Goal: Task Accomplishment & Management: Manage account settings

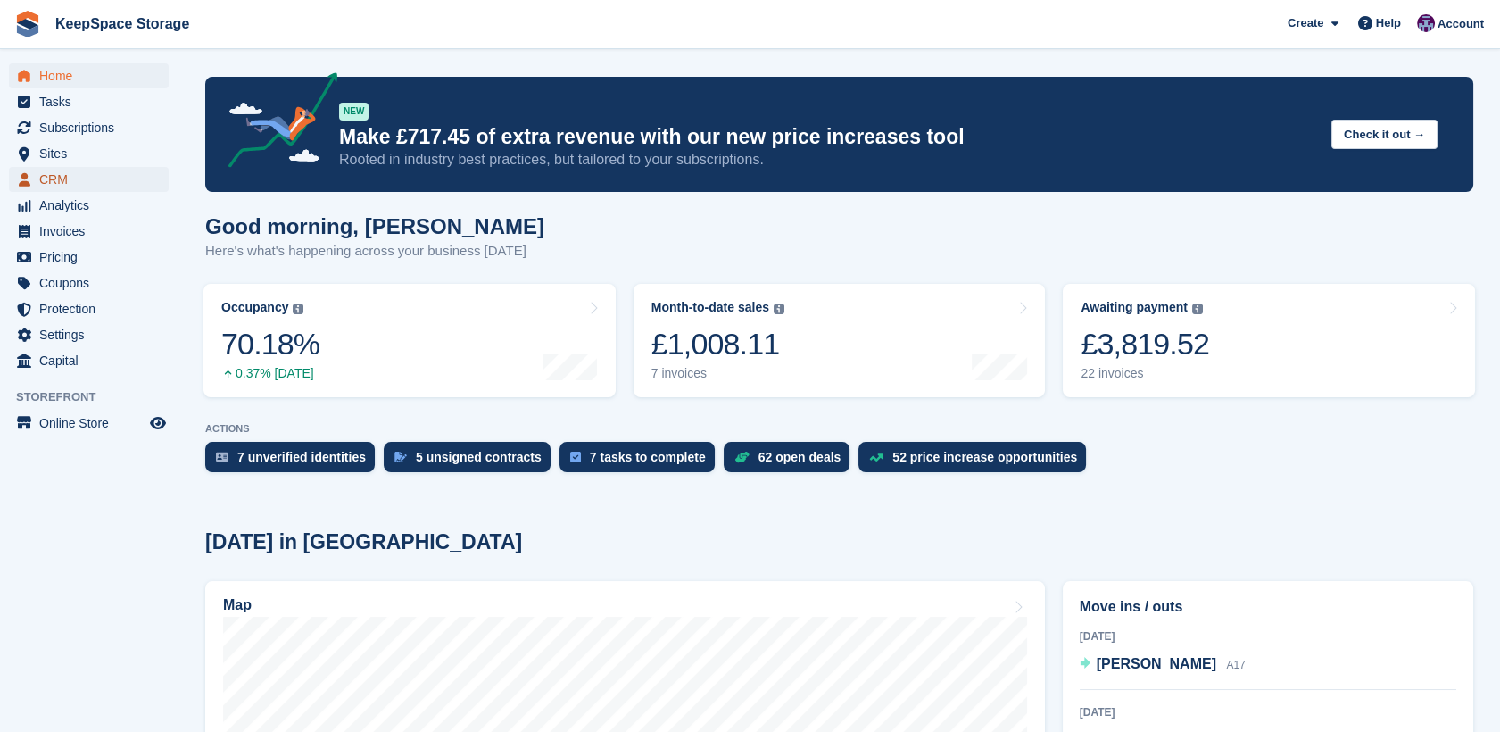
drag, startPoint x: 0, startPoint y: 0, endPoint x: 50, endPoint y: 175, distance: 181.9
click at [50, 175] on span "CRM" at bounding box center [92, 179] width 107 height 25
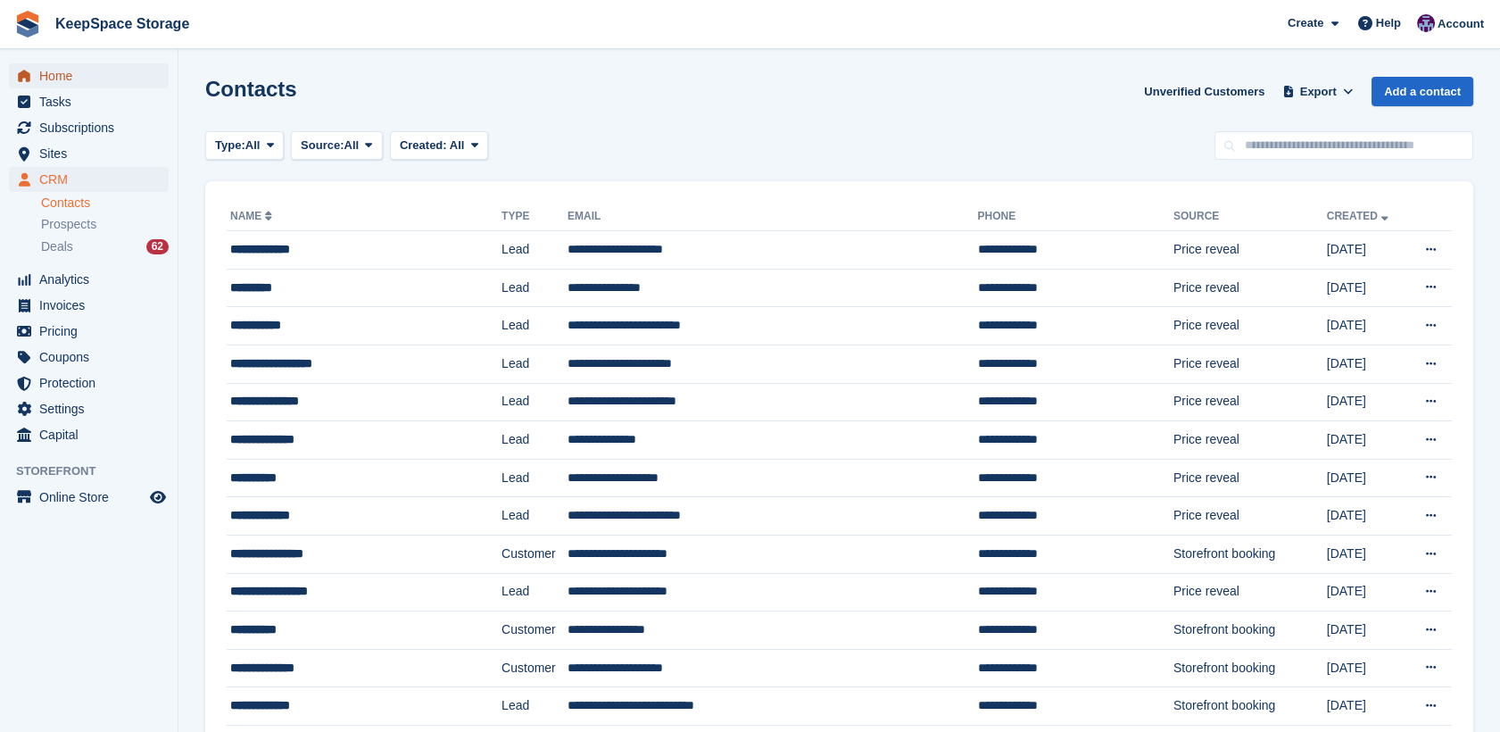
click at [79, 83] on span "Home" at bounding box center [92, 75] width 107 height 25
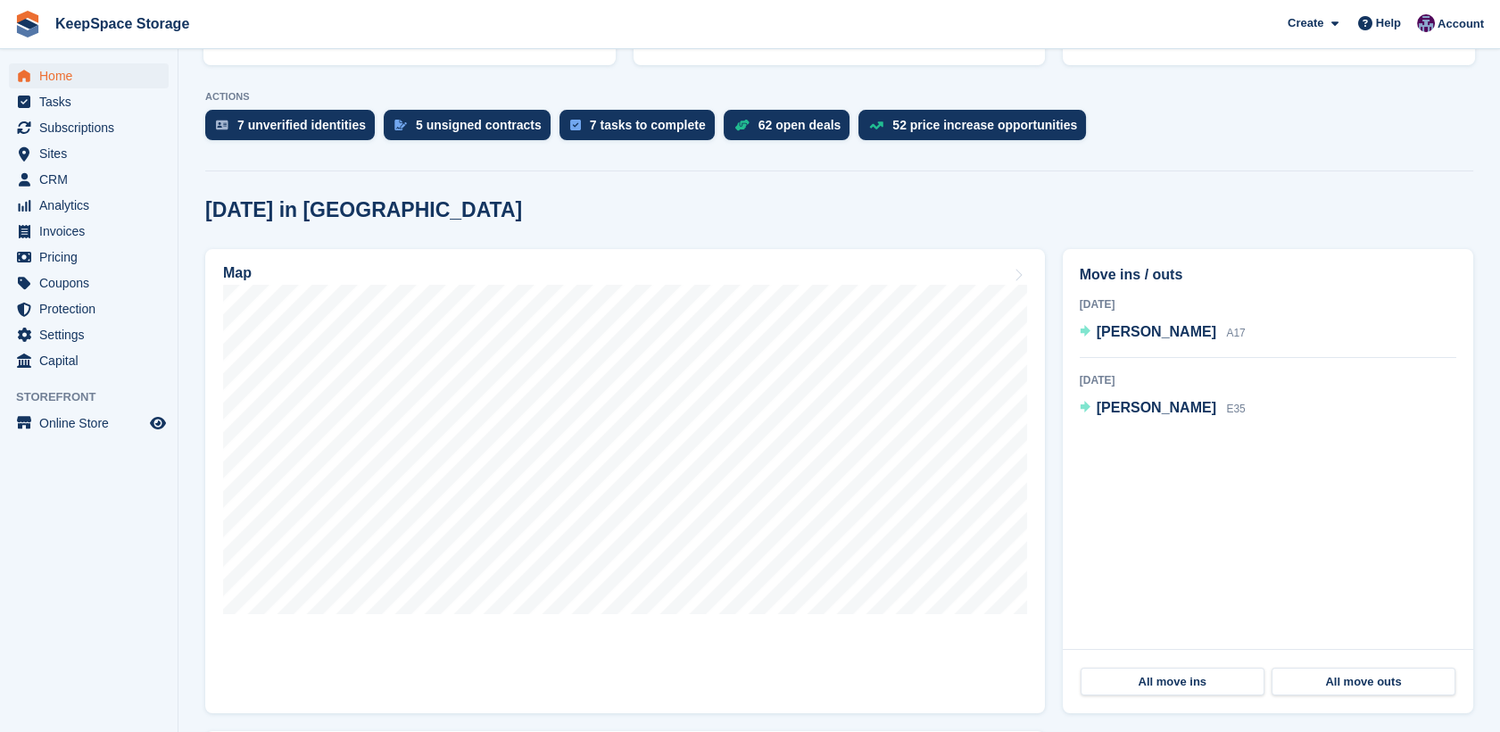
scroll to position [355, 0]
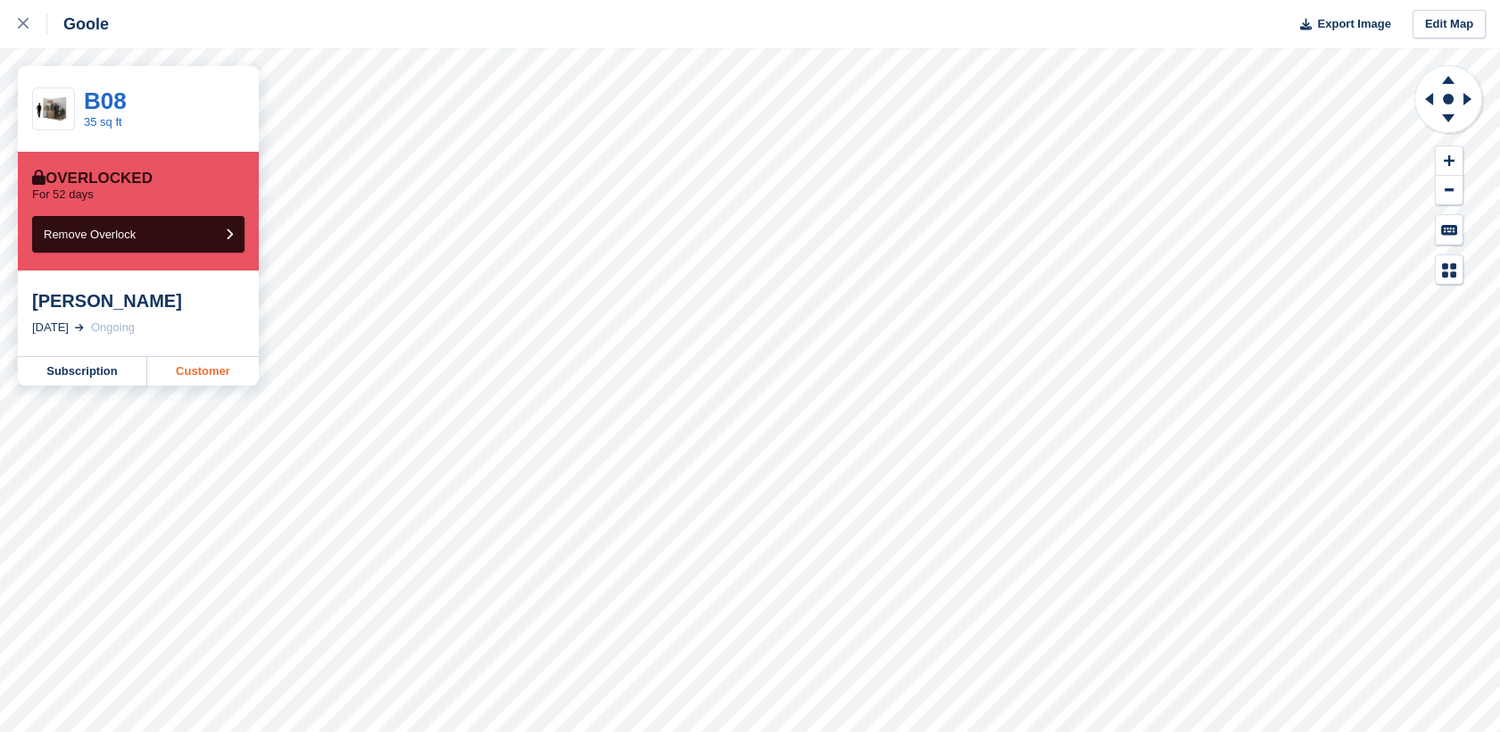
click at [221, 372] on link "Customer" at bounding box center [203, 371] width 112 height 29
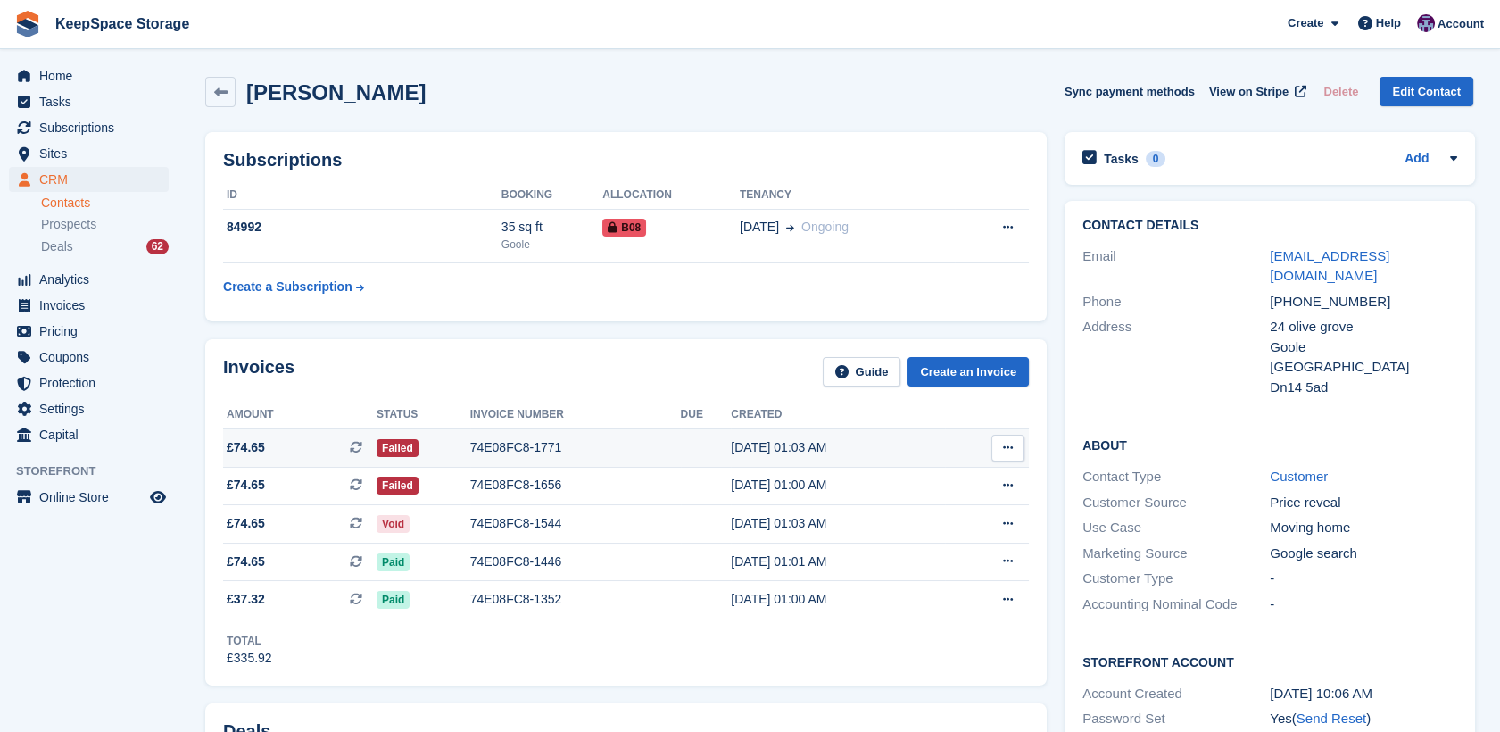
click at [589, 448] on div "74E08FC8-1771" at bounding box center [575, 447] width 211 height 19
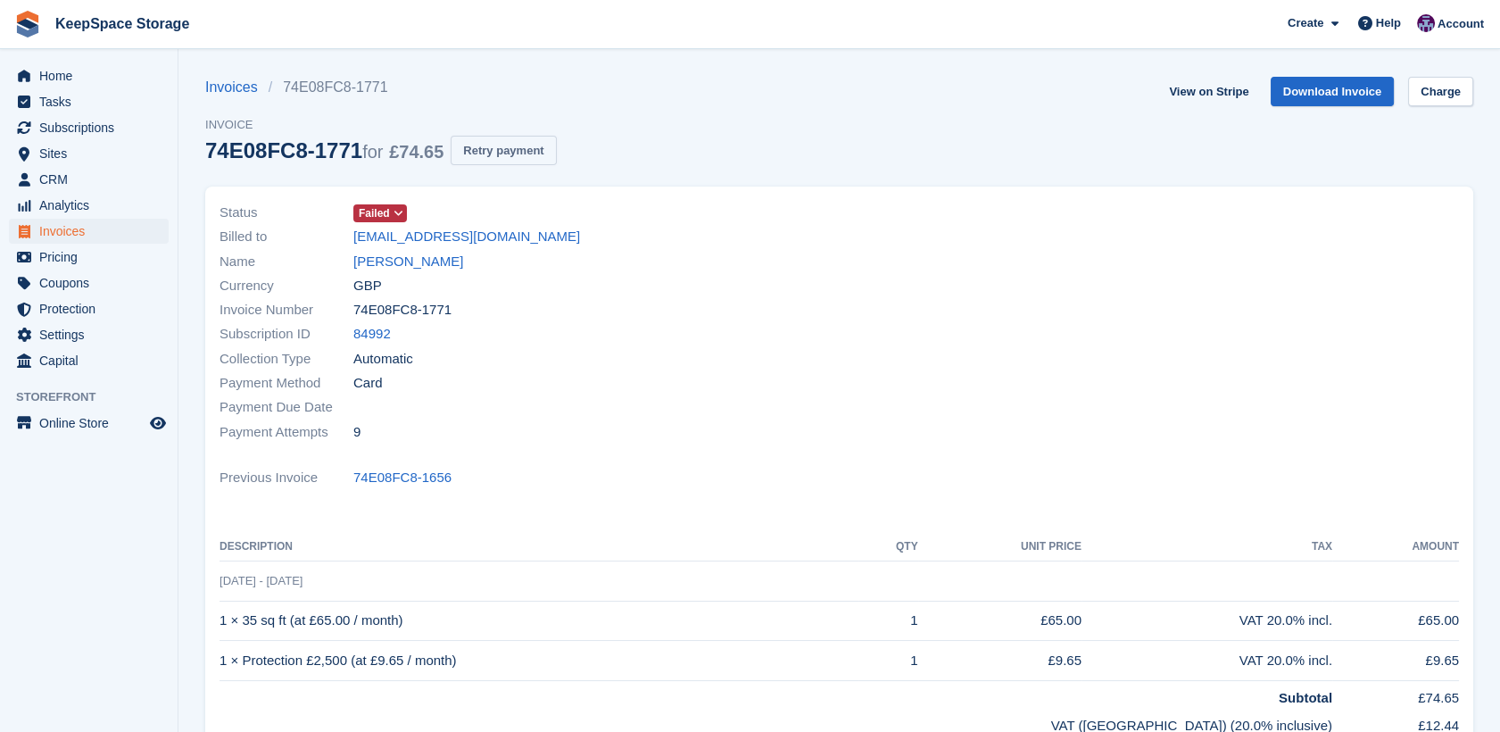
click at [515, 161] on button "Retry payment" at bounding box center [503, 150] width 105 height 29
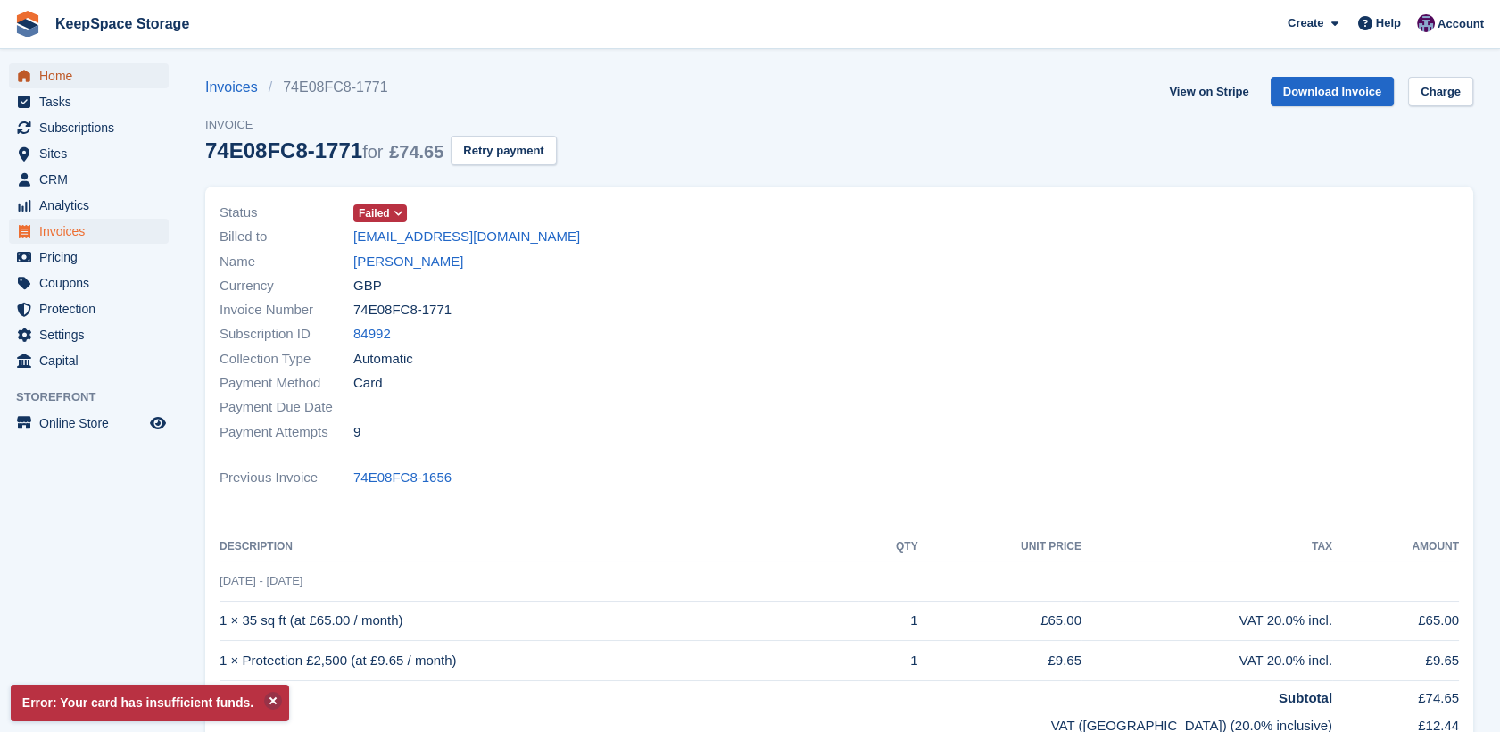
click at [28, 76] on icon "menu" at bounding box center [24, 76] width 12 height 12
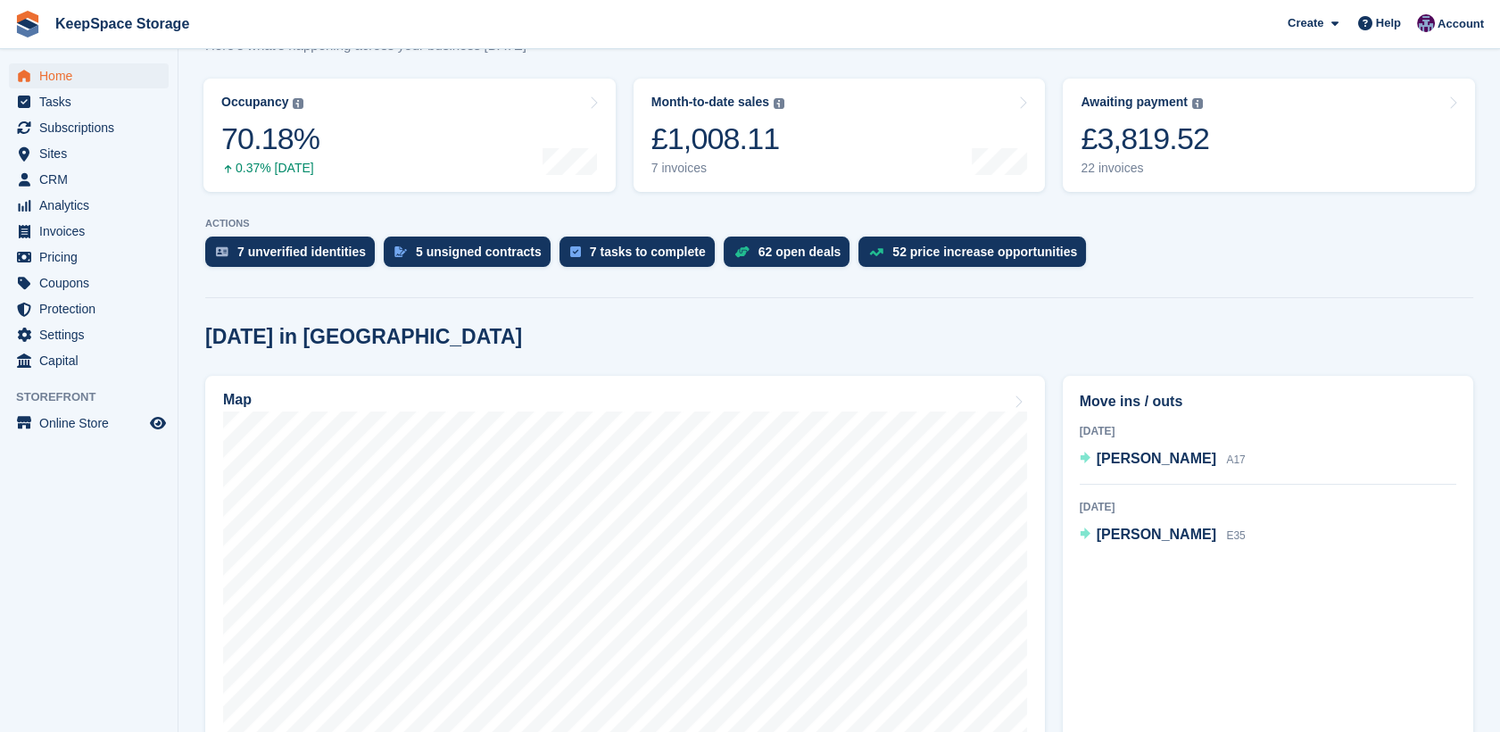
scroll to position [303, 0]
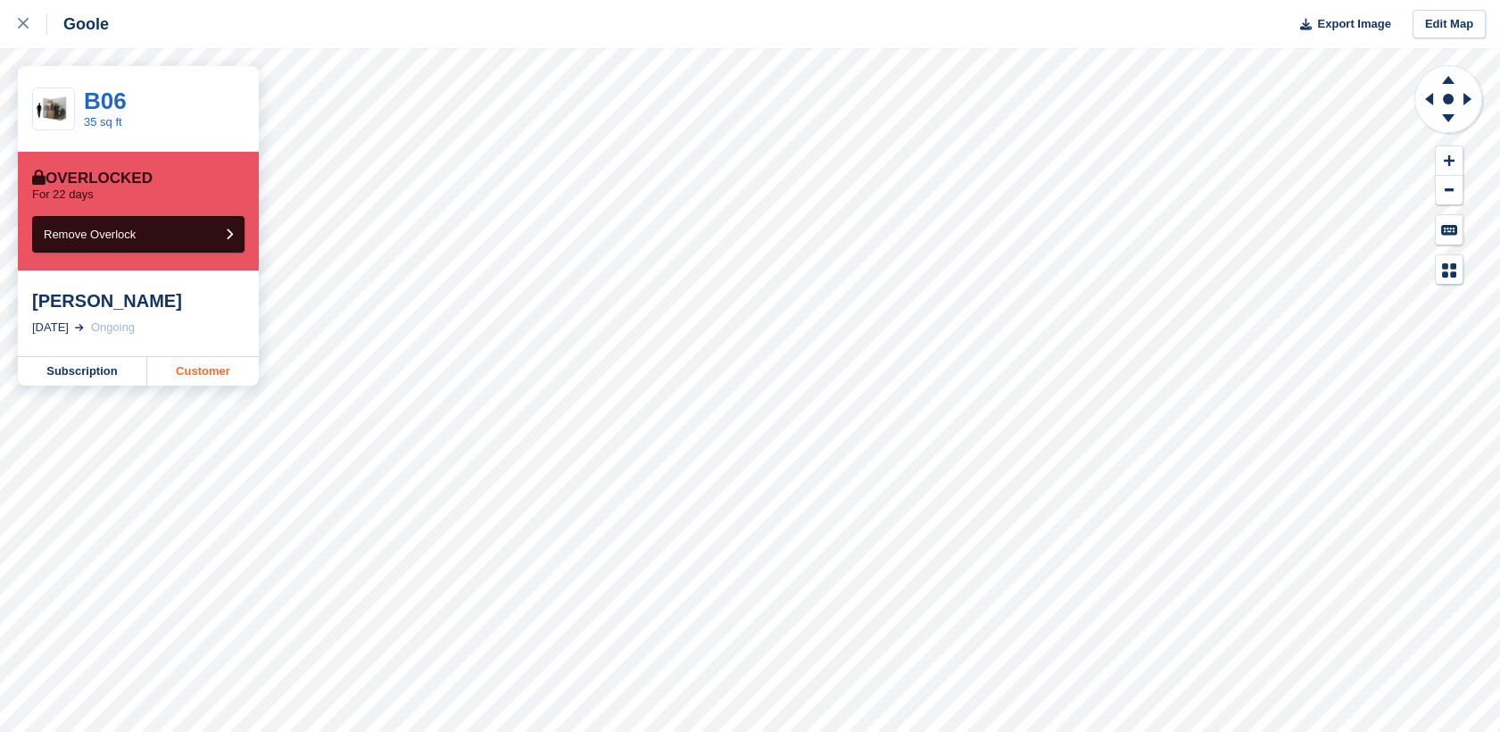
click at [228, 372] on link "Customer" at bounding box center [203, 371] width 112 height 29
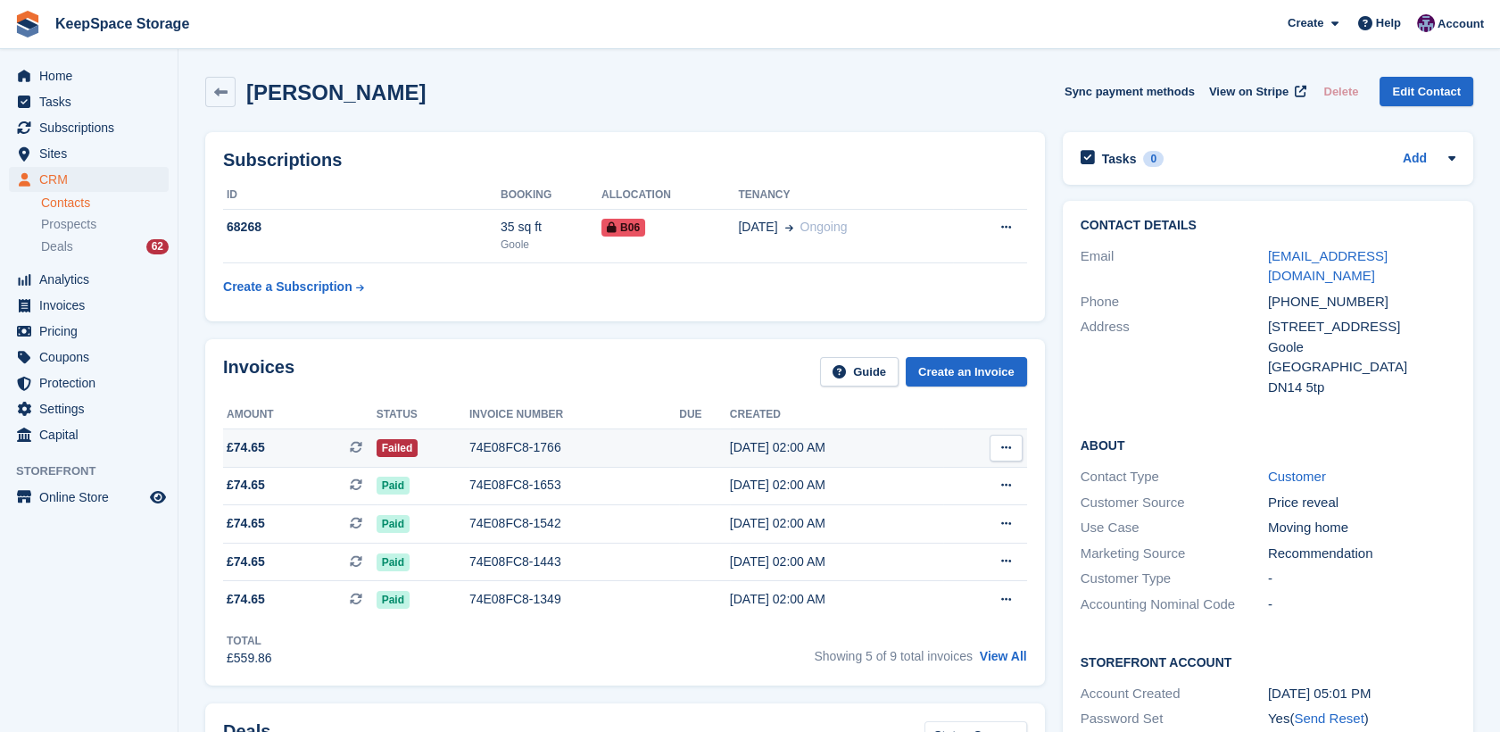
click at [510, 441] on div "74E08FC8-1766" at bounding box center [574, 447] width 210 height 19
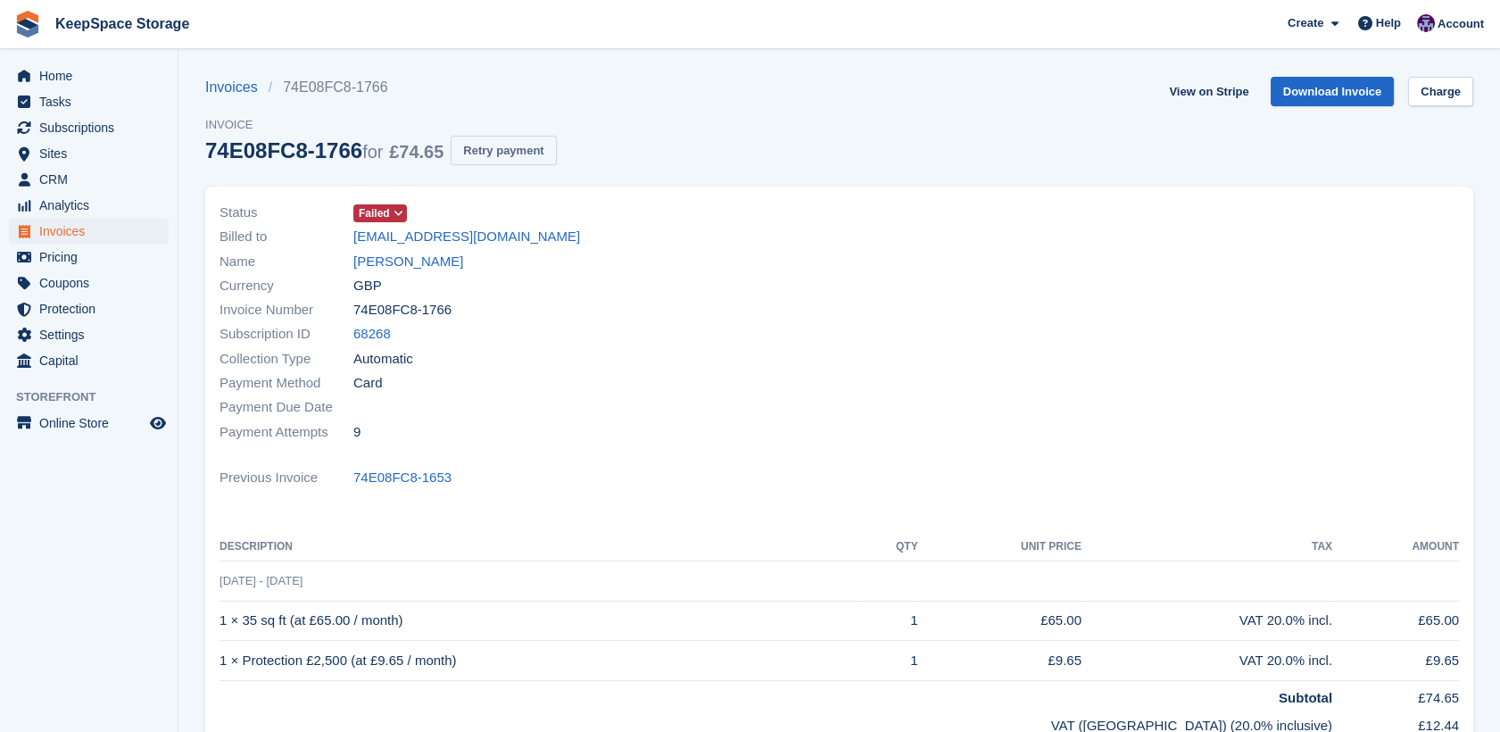
click at [539, 149] on button "Retry payment" at bounding box center [503, 150] width 105 height 29
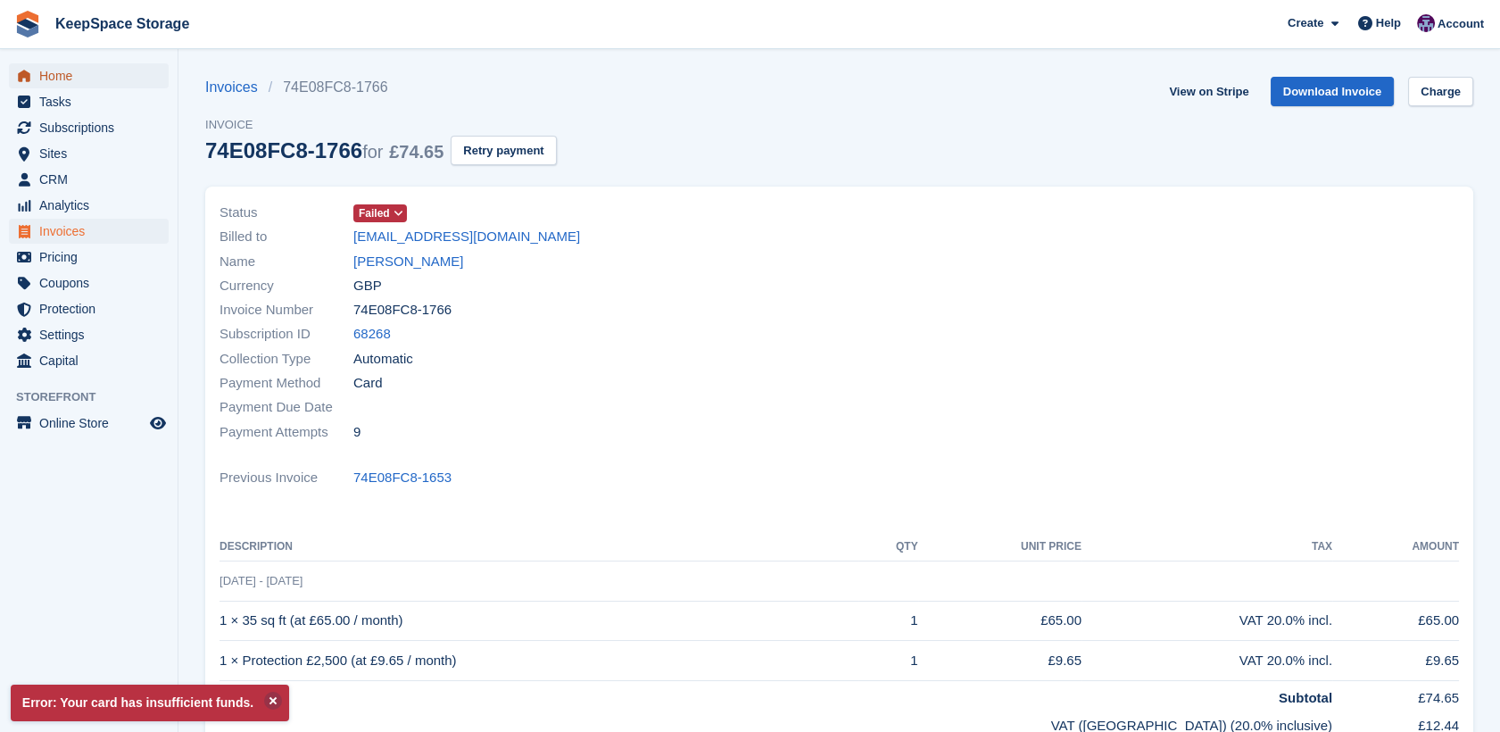
click at [100, 78] on span "Home" at bounding box center [92, 75] width 107 height 25
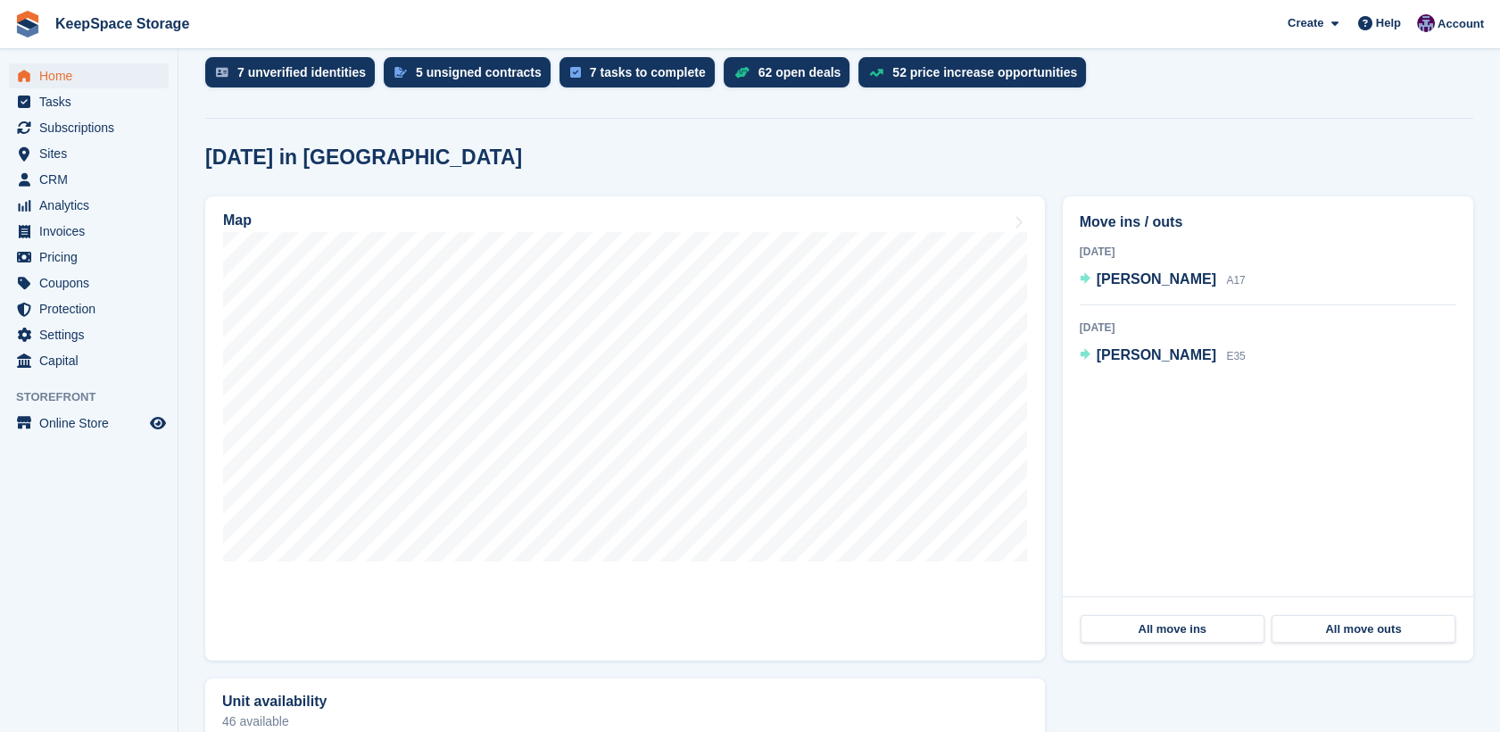
scroll to position [476, 0]
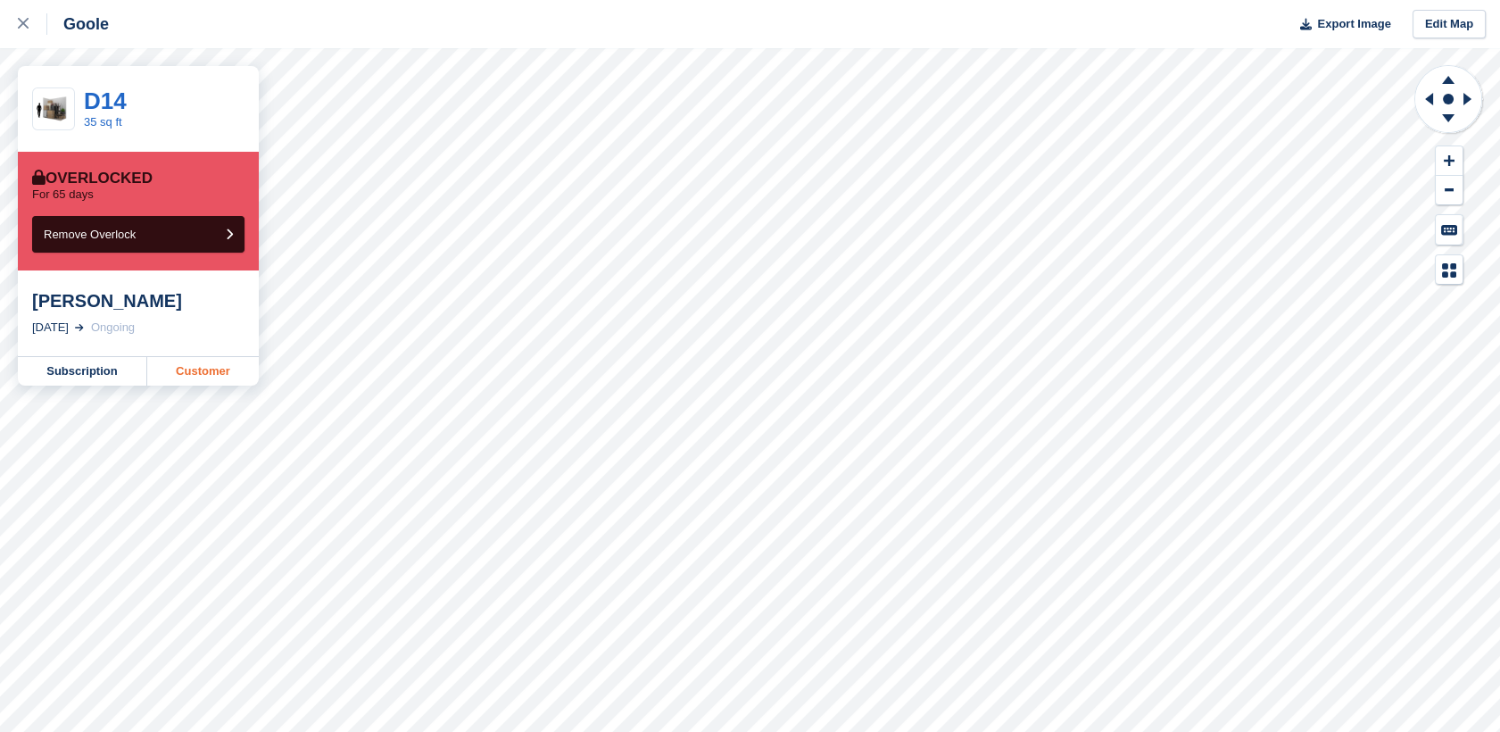
click at [210, 377] on link "Customer" at bounding box center [203, 371] width 112 height 29
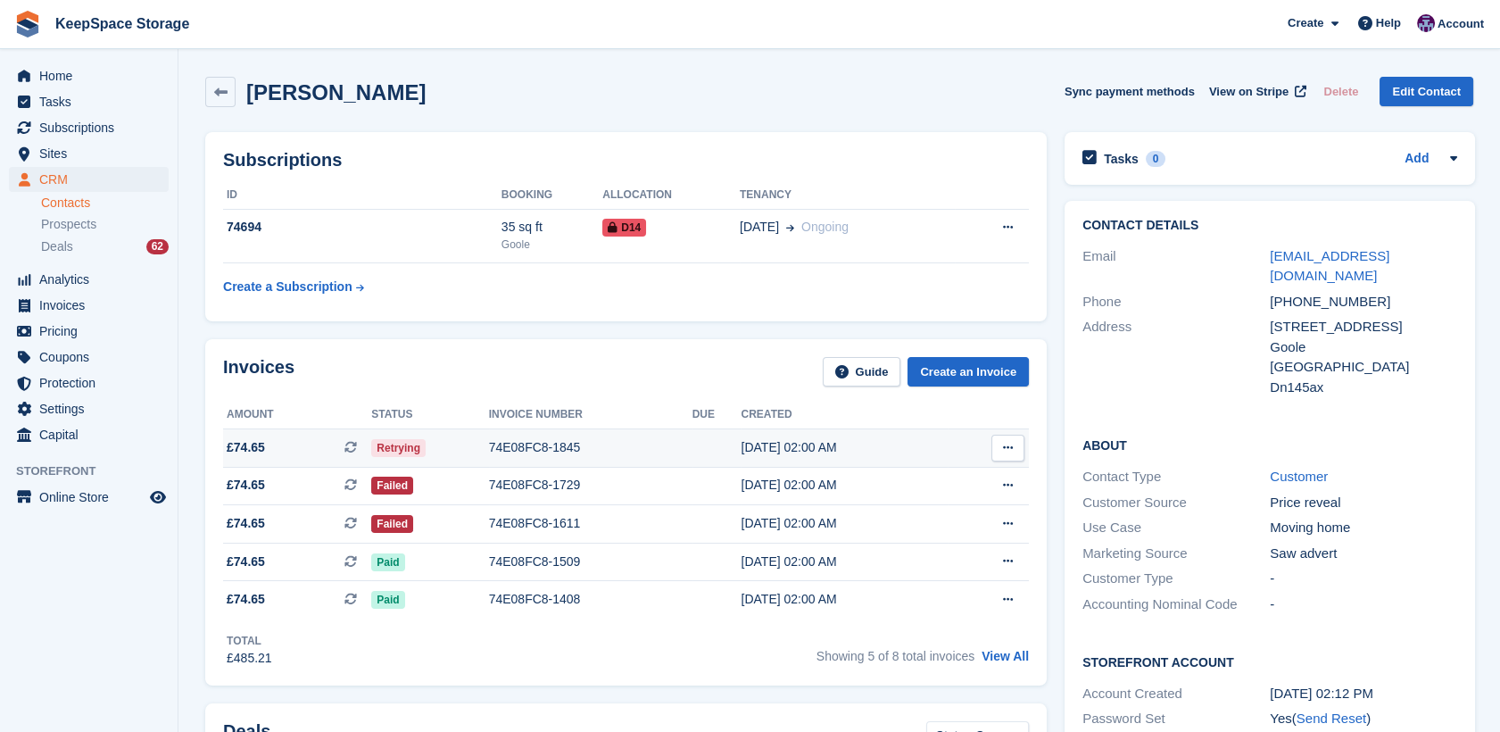
click at [506, 464] on td "74E08FC8-1845" at bounding box center [590, 447] width 203 height 38
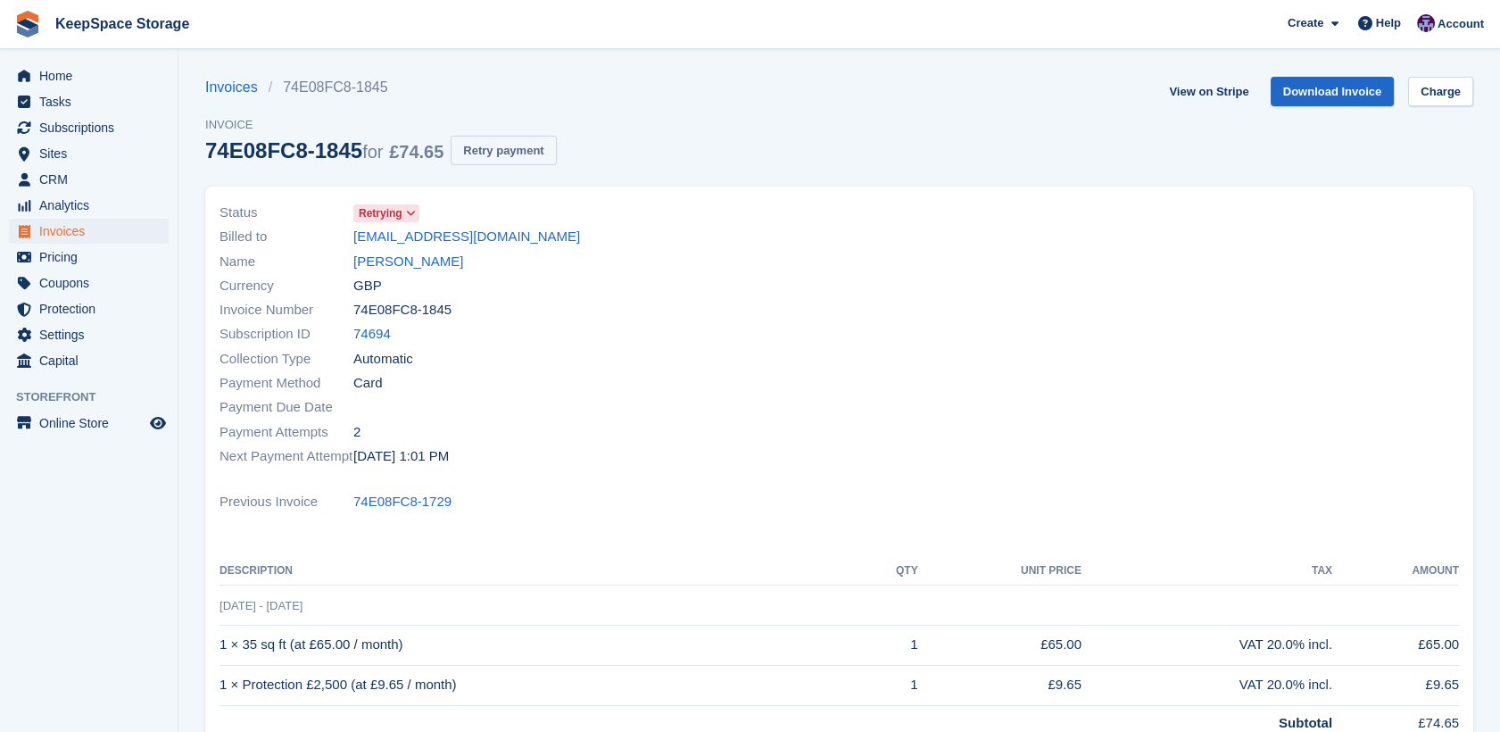
click at [505, 160] on button "Retry payment" at bounding box center [503, 150] width 105 height 29
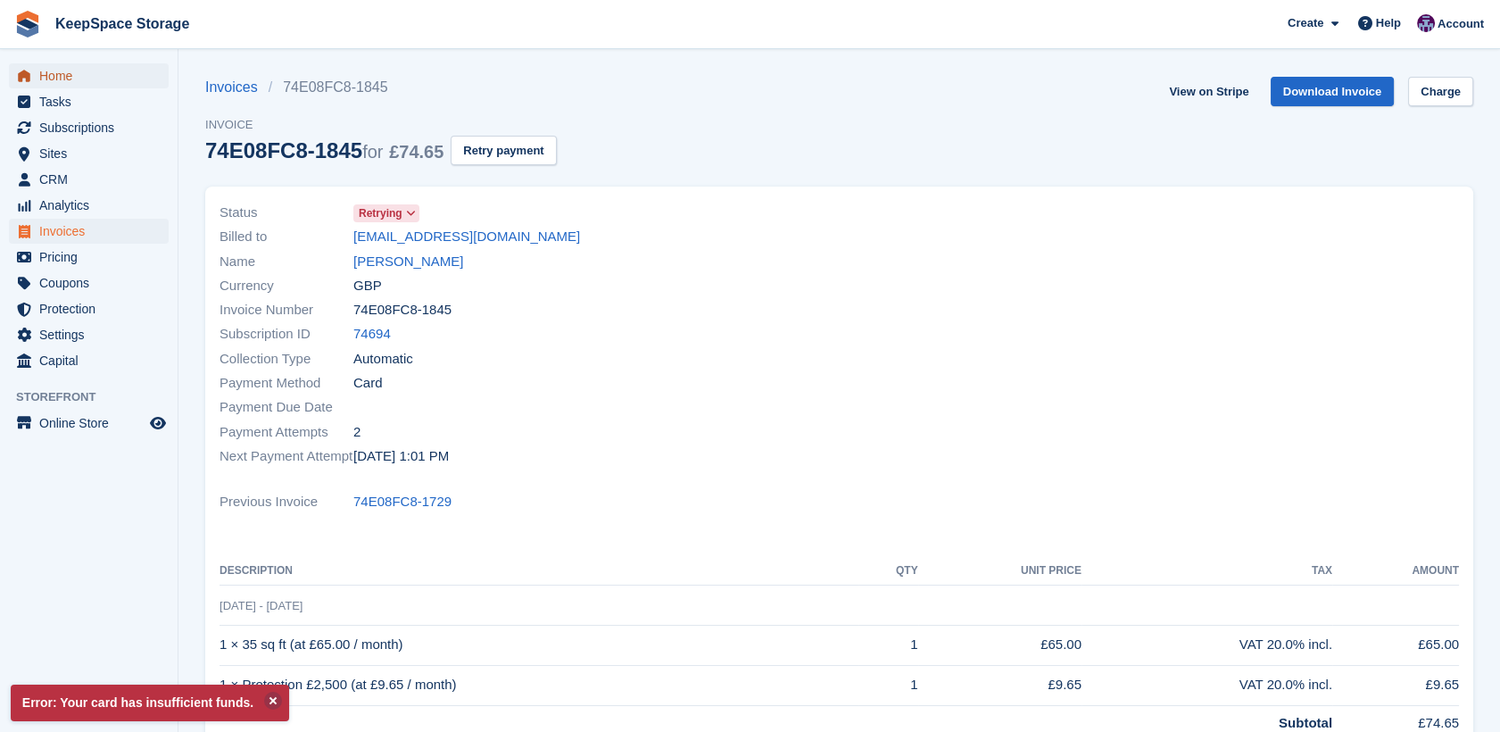
click at [87, 75] on span "Home" at bounding box center [92, 75] width 107 height 25
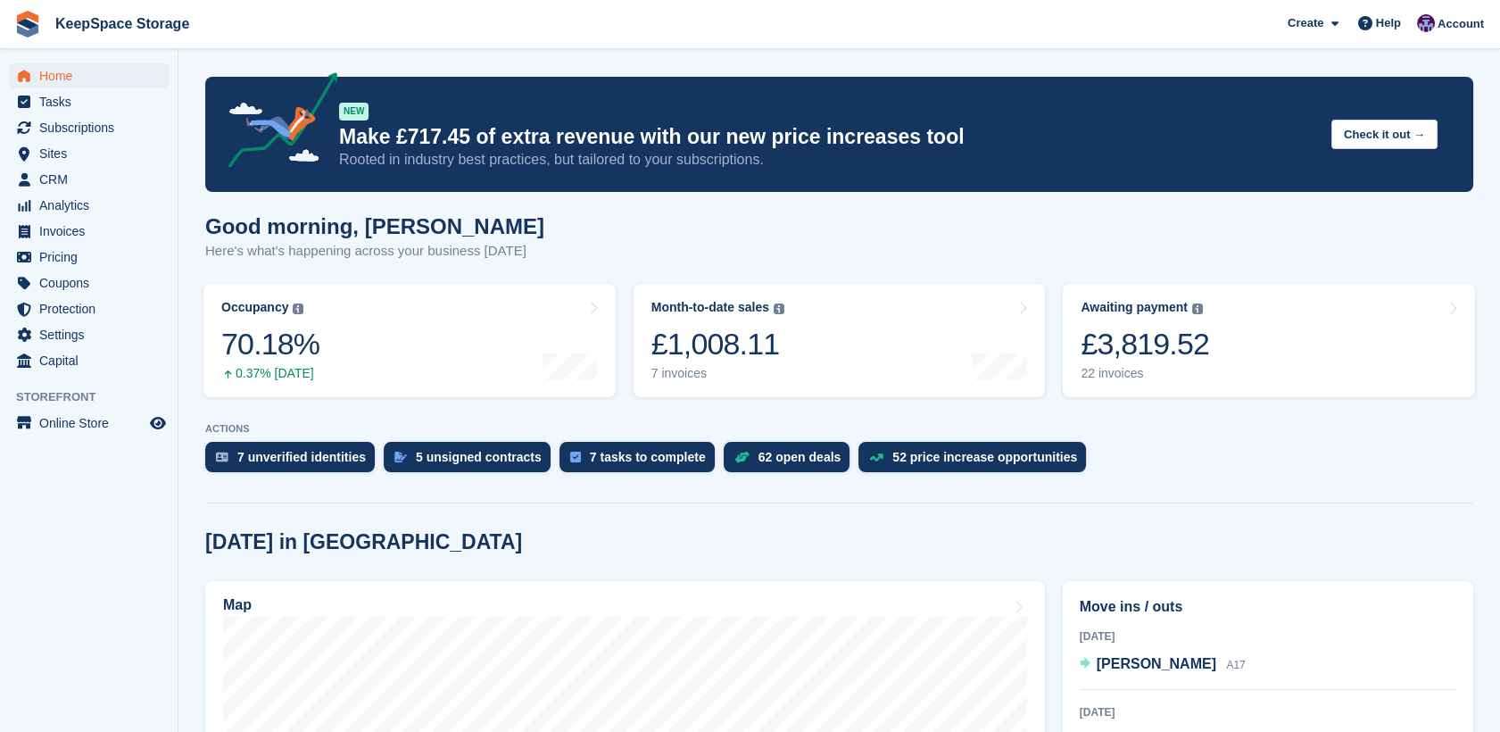
scroll to position [383, 0]
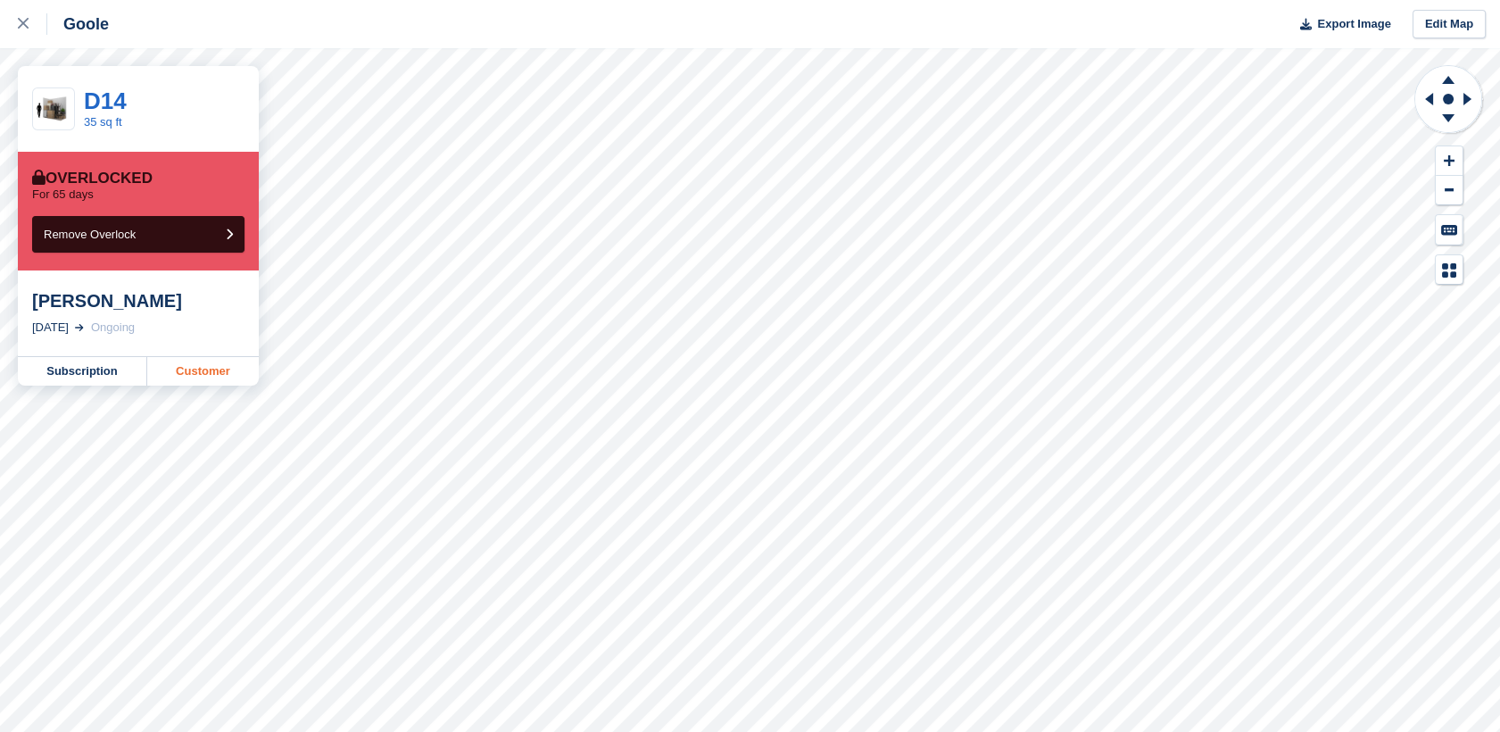
click at [209, 370] on link "Customer" at bounding box center [203, 371] width 112 height 29
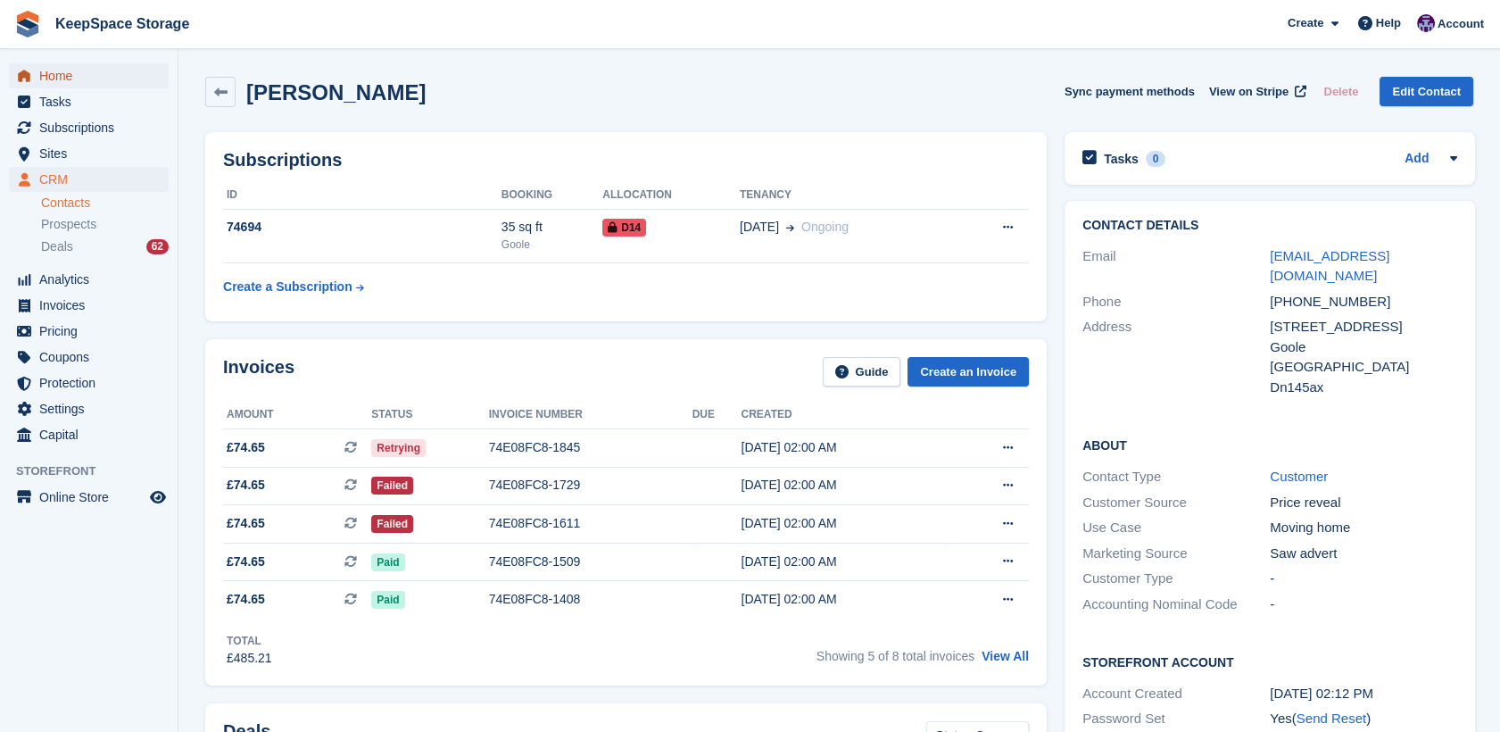
click at [75, 75] on span "Home" at bounding box center [92, 75] width 107 height 25
